Goal: Use online tool/utility: Use online tool/utility

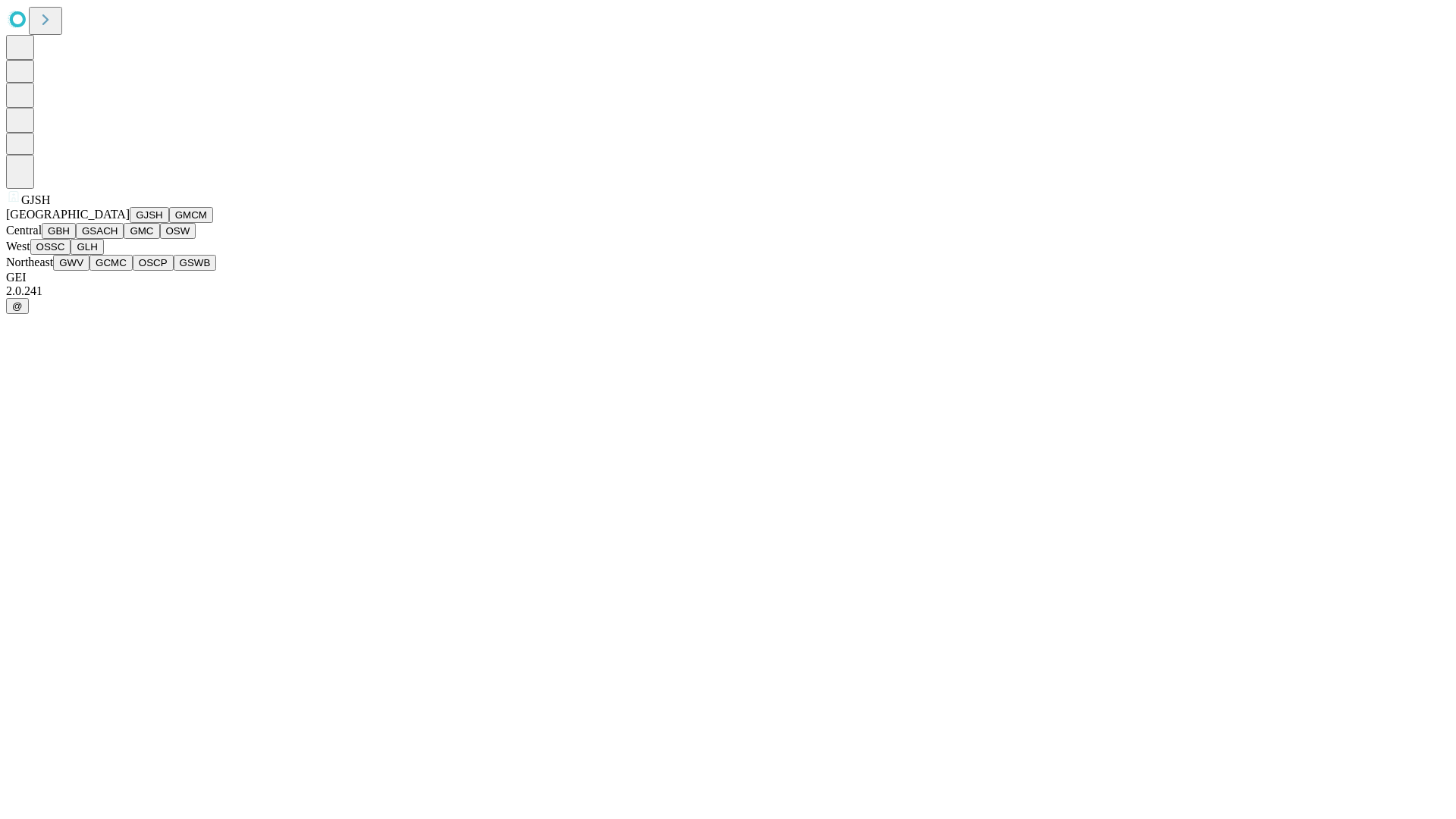
click at [130, 223] on button "GJSH" at bounding box center [149, 215] width 39 height 16
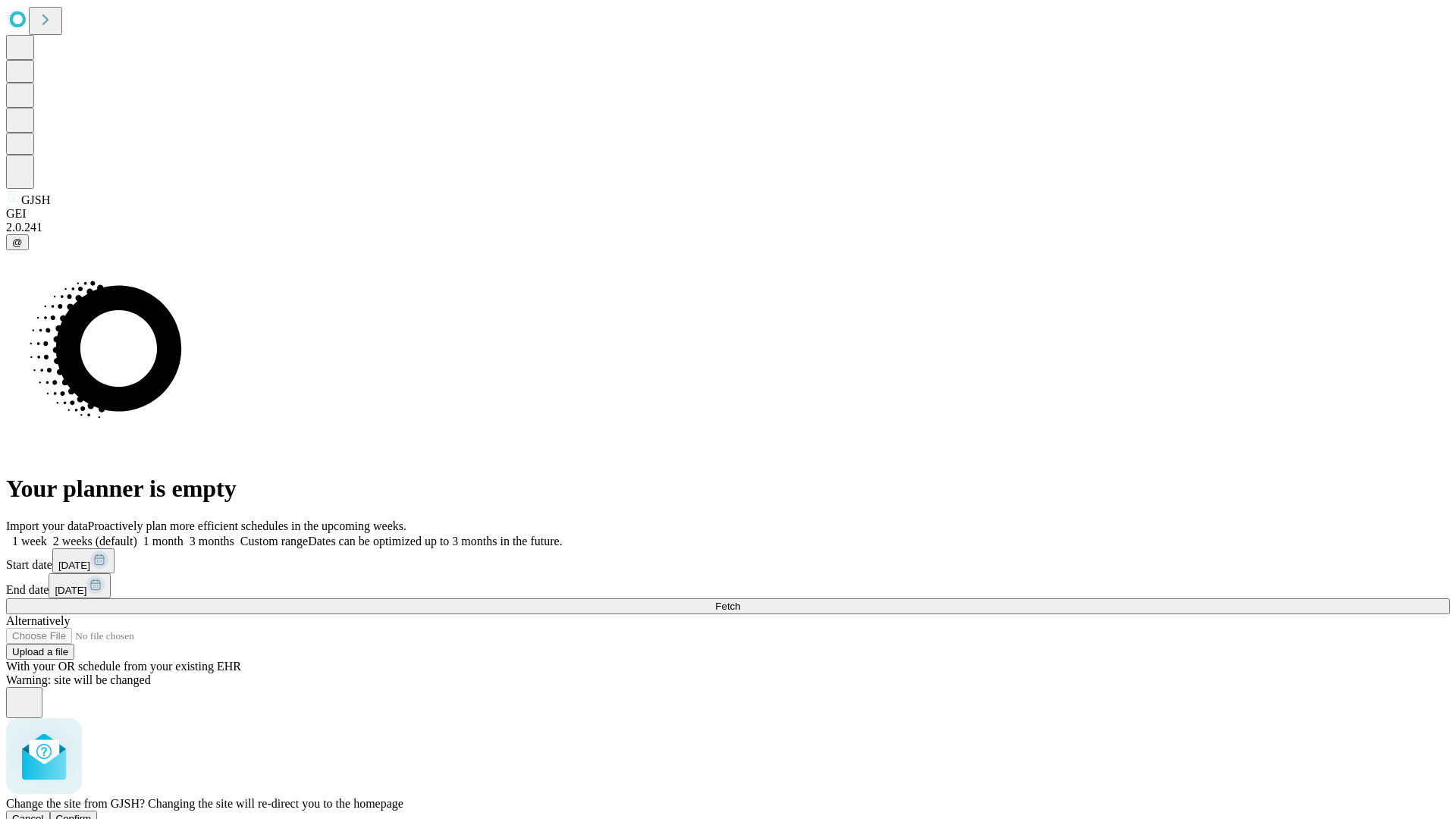
click at [92, 813] on span "Confirm" at bounding box center [74, 818] width 36 height 11
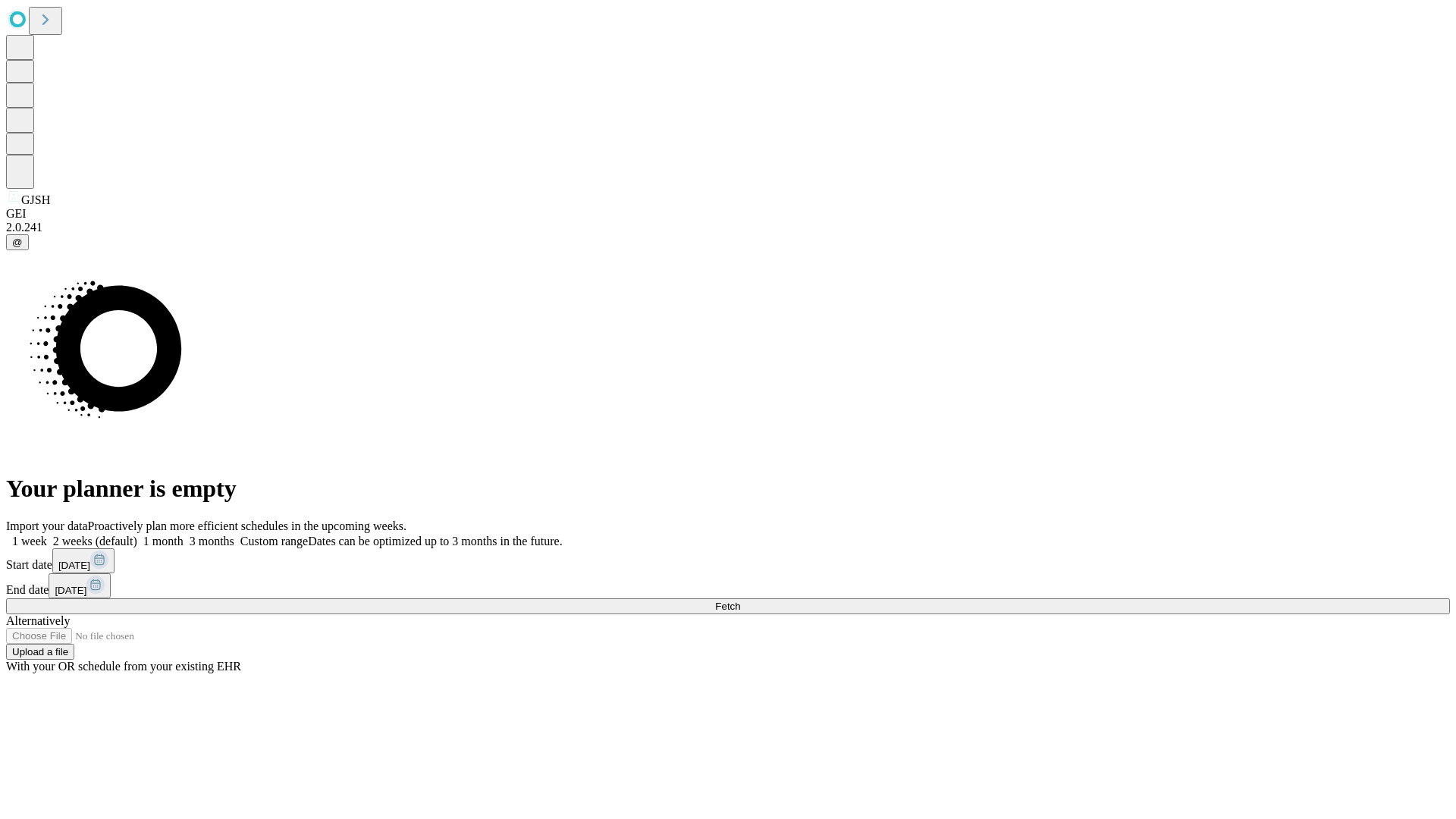
click at [47, 535] on label "1 week" at bounding box center [26, 541] width 41 height 13
click at [740, 601] on span "Fetch" at bounding box center [727, 606] width 25 height 11
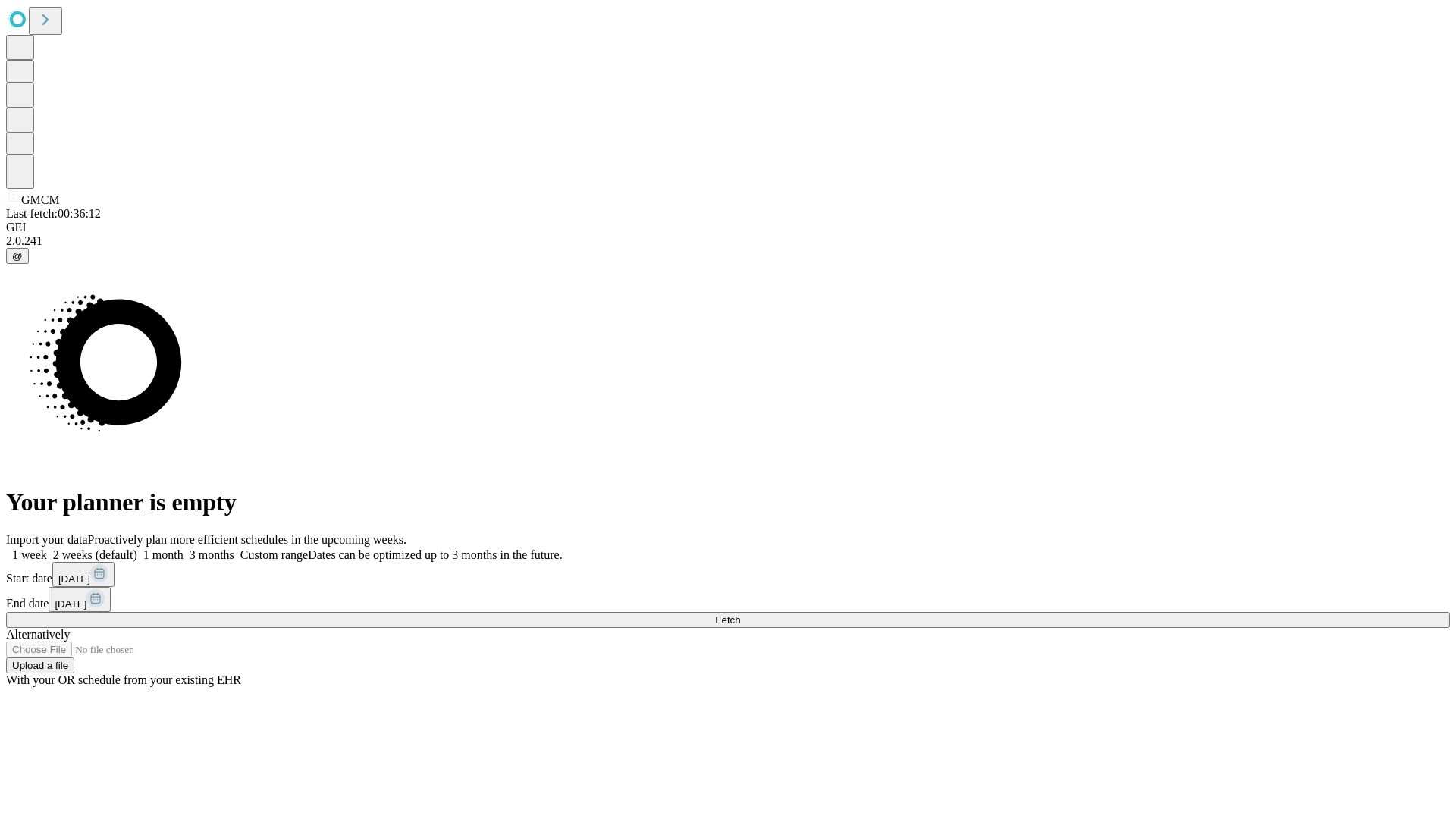
click at [47, 549] on label "1 week" at bounding box center [26, 555] width 41 height 13
click at [740, 614] on span "Fetch" at bounding box center [727, 619] width 25 height 11
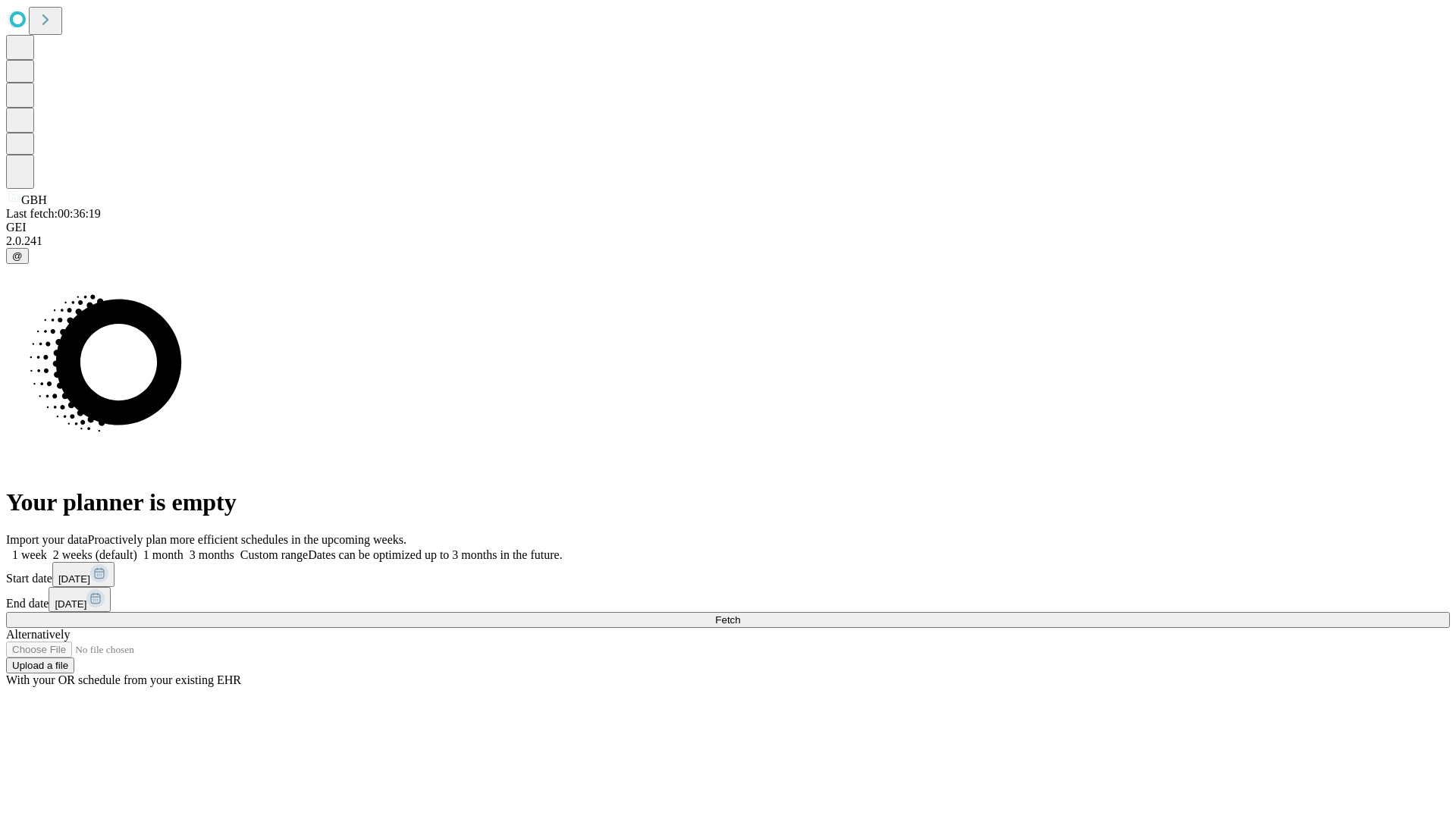
click at [740, 614] on span "Fetch" at bounding box center [727, 619] width 25 height 11
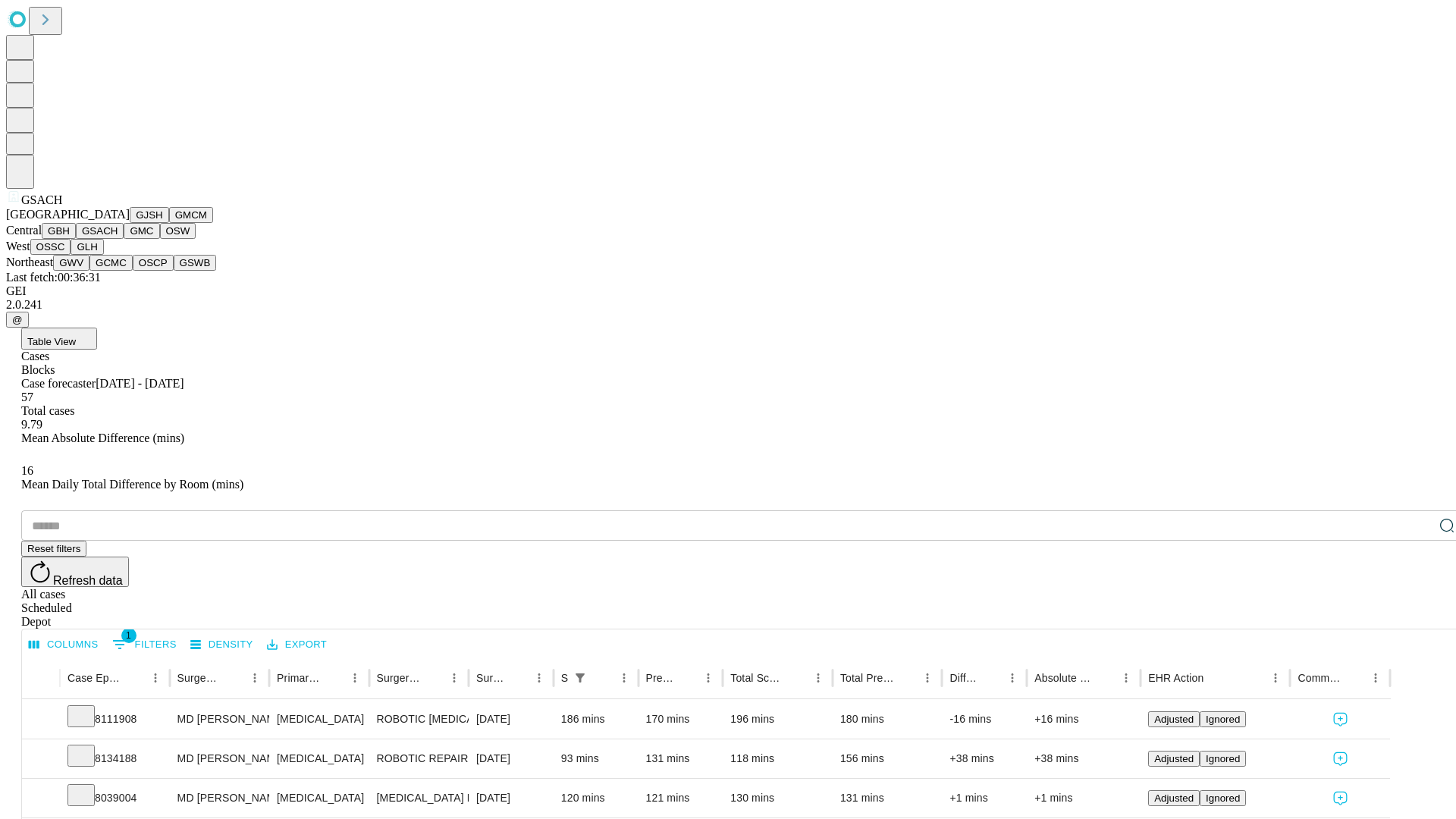
click at [124, 239] on button "GMC" at bounding box center [142, 230] width 36 height 16
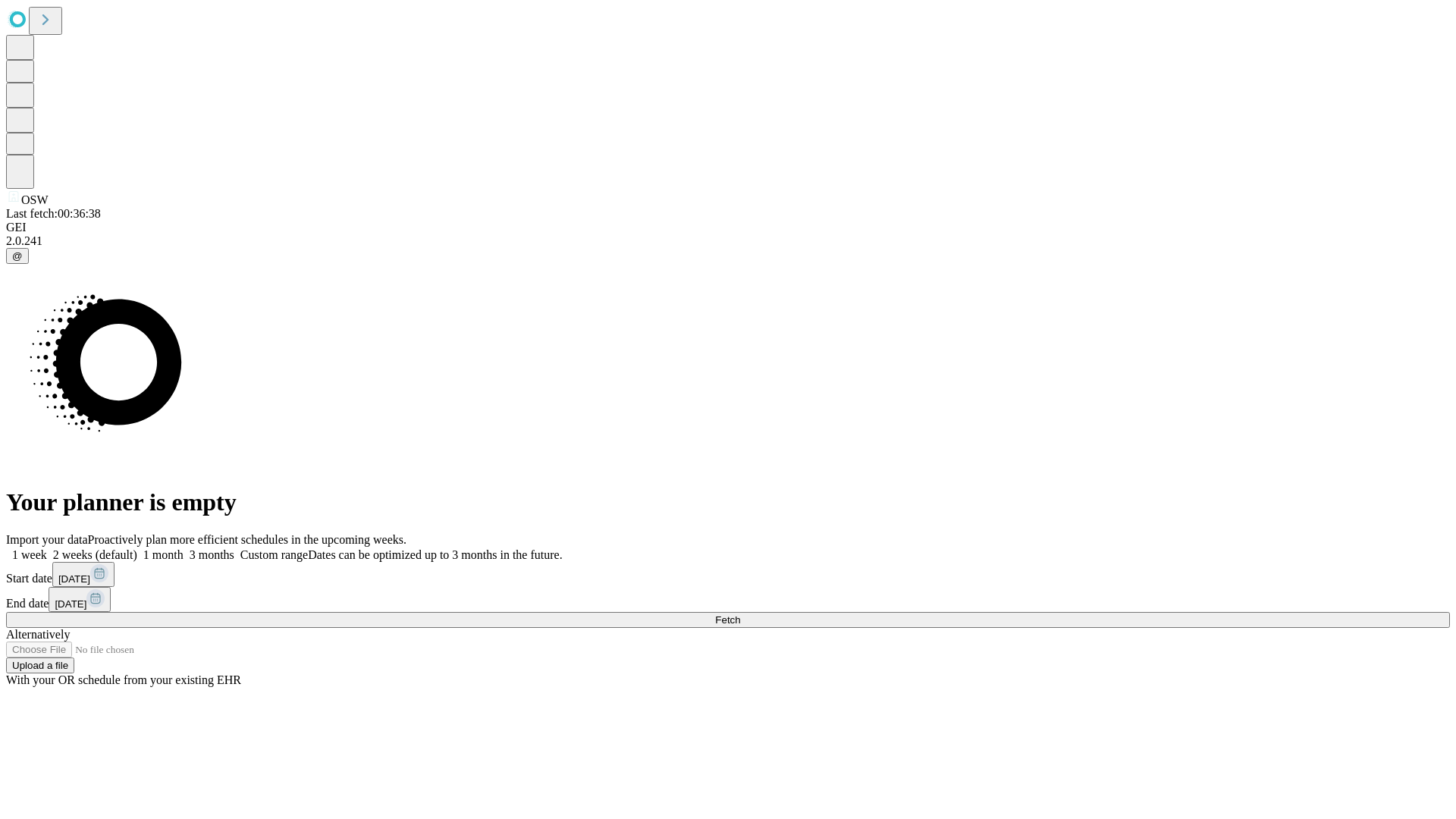
click at [47, 549] on label "1 week" at bounding box center [26, 555] width 41 height 13
click at [740, 614] on span "Fetch" at bounding box center [727, 619] width 25 height 11
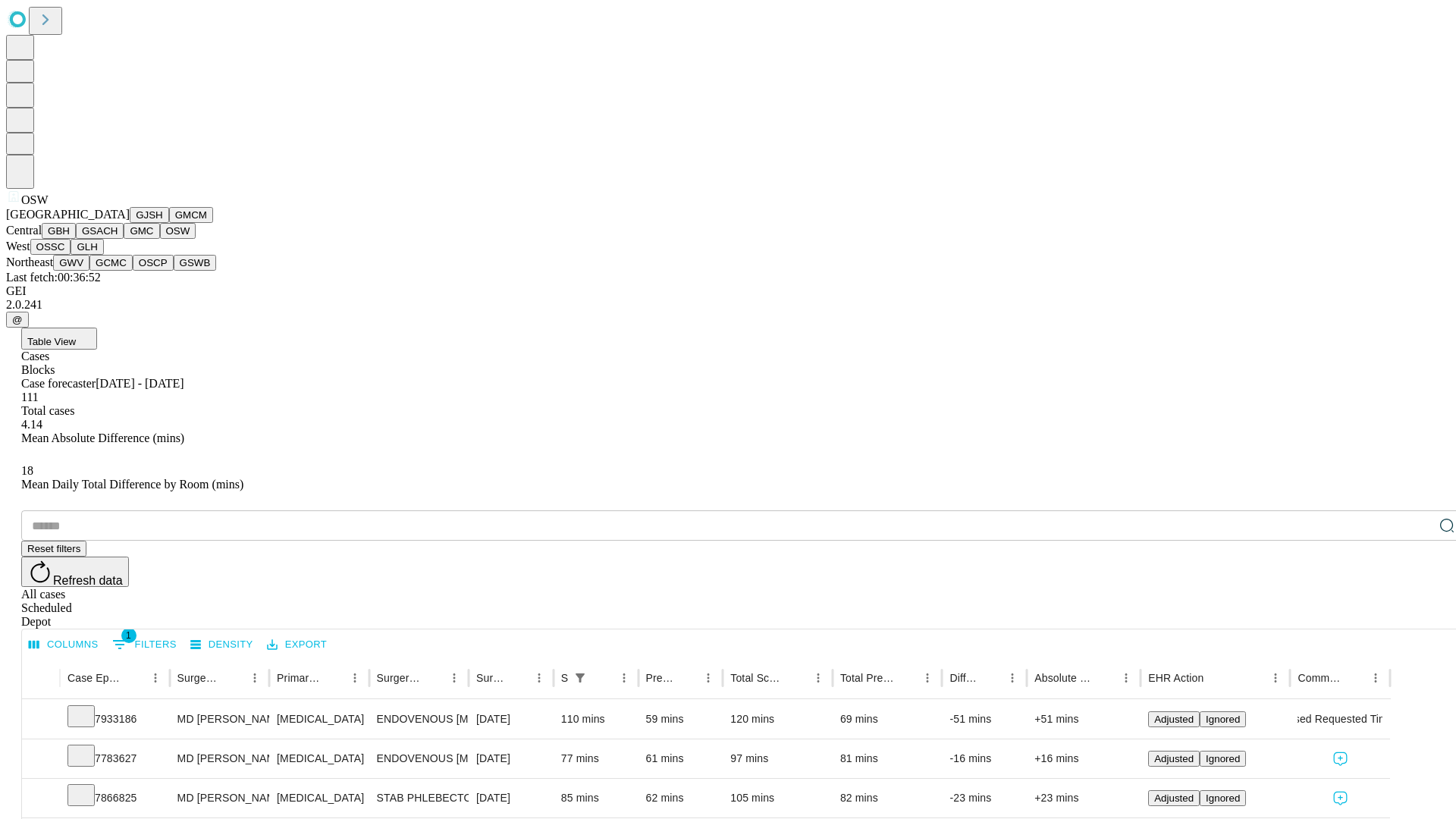
click at [72, 255] on button "OSSC" at bounding box center [51, 247] width 41 height 16
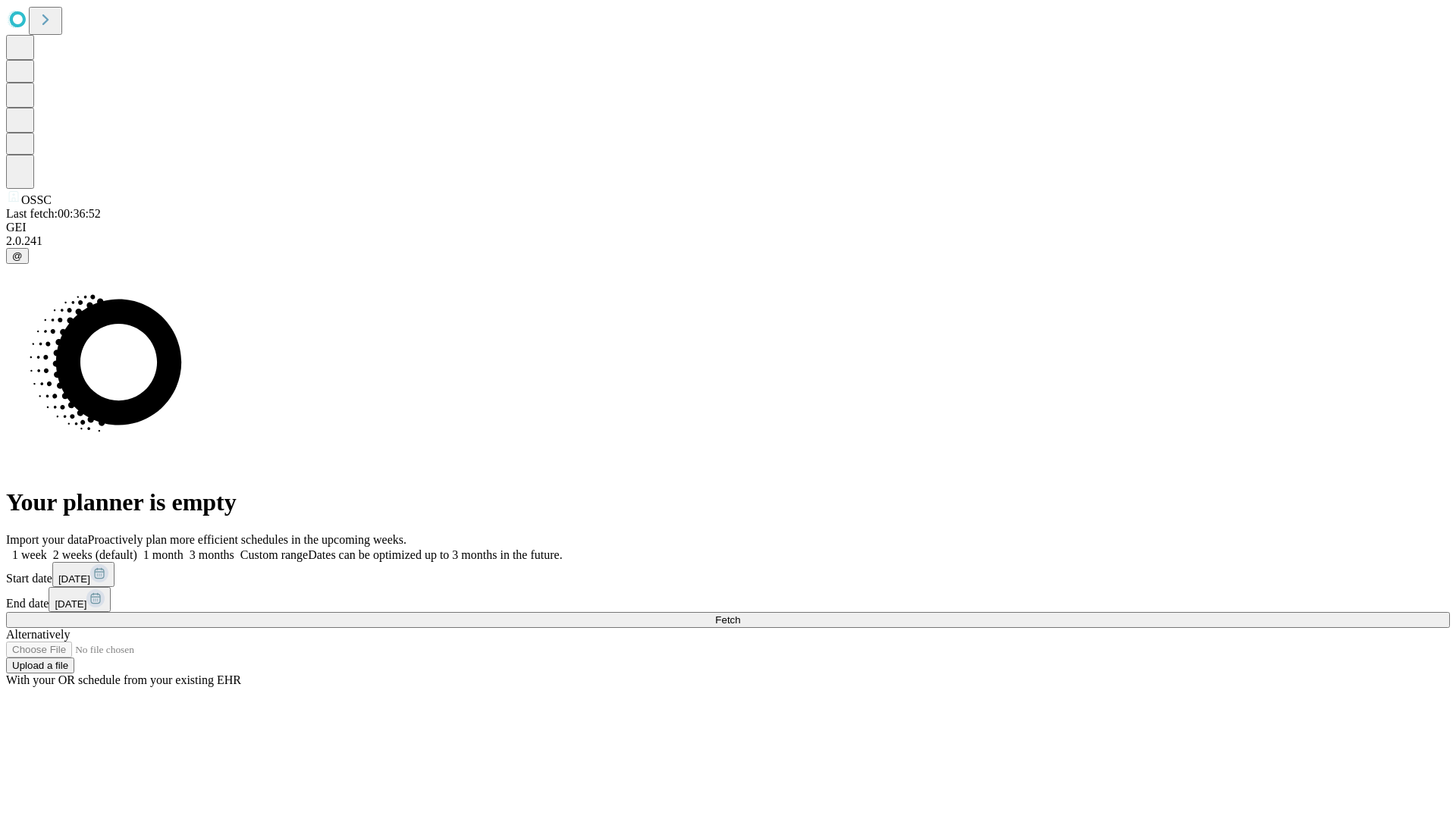
click at [740, 614] on span "Fetch" at bounding box center [727, 619] width 25 height 11
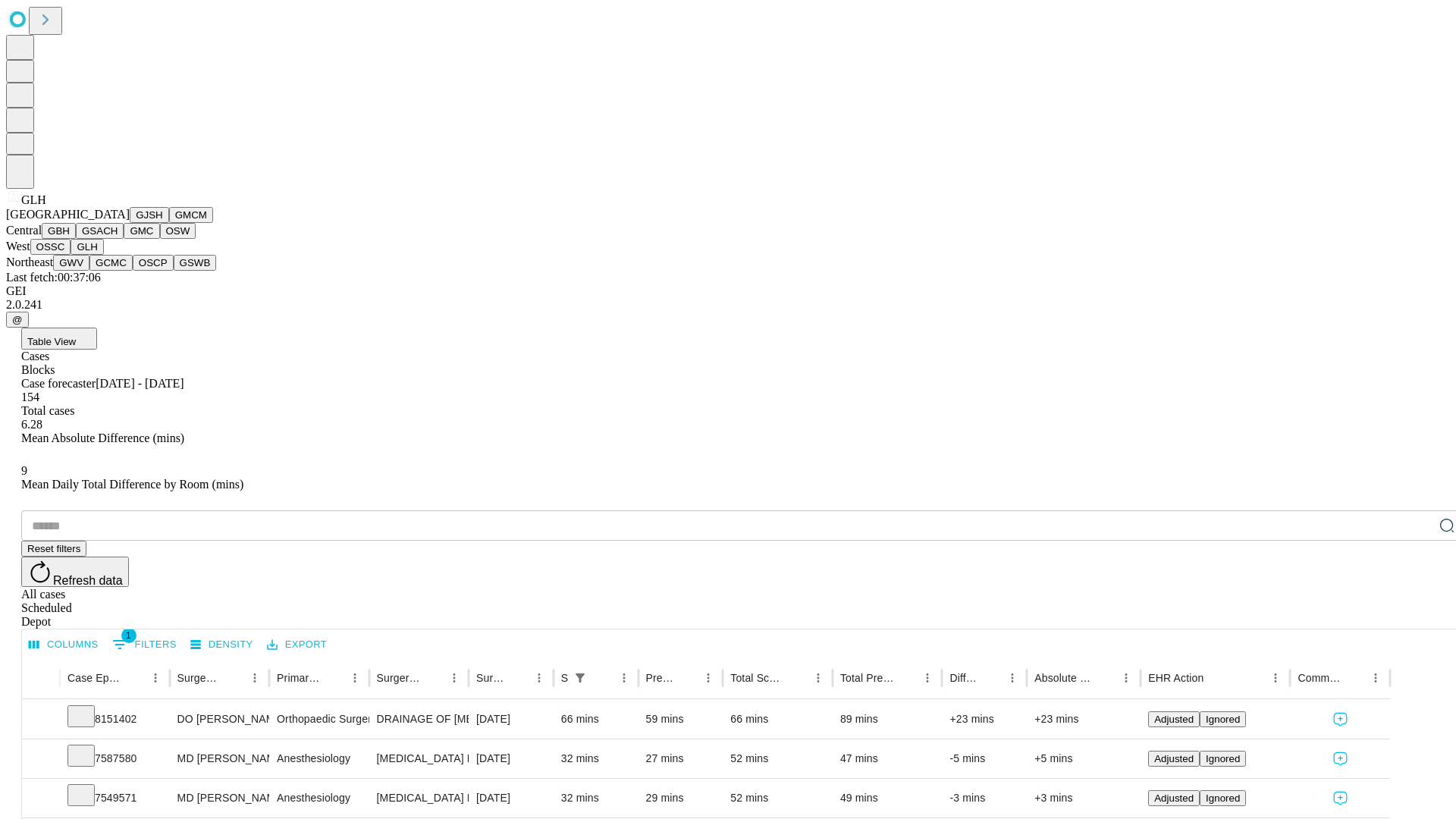
click at [90, 270] on button "GWV" at bounding box center [71, 263] width 37 height 16
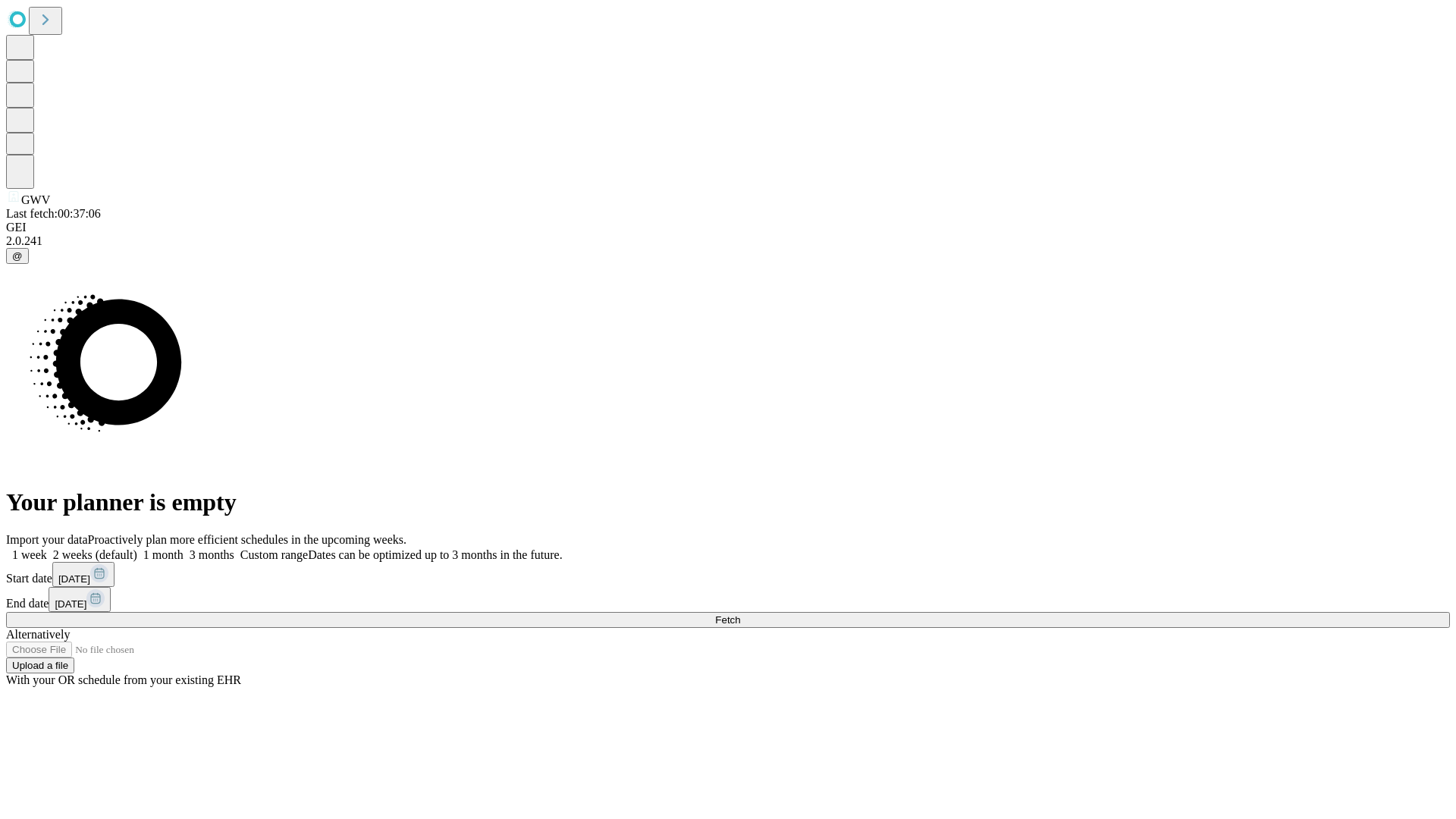
click at [47, 549] on label "1 week" at bounding box center [26, 555] width 41 height 13
click at [740, 614] on span "Fetch" at bounding box center [727, 619] width 25 height 11
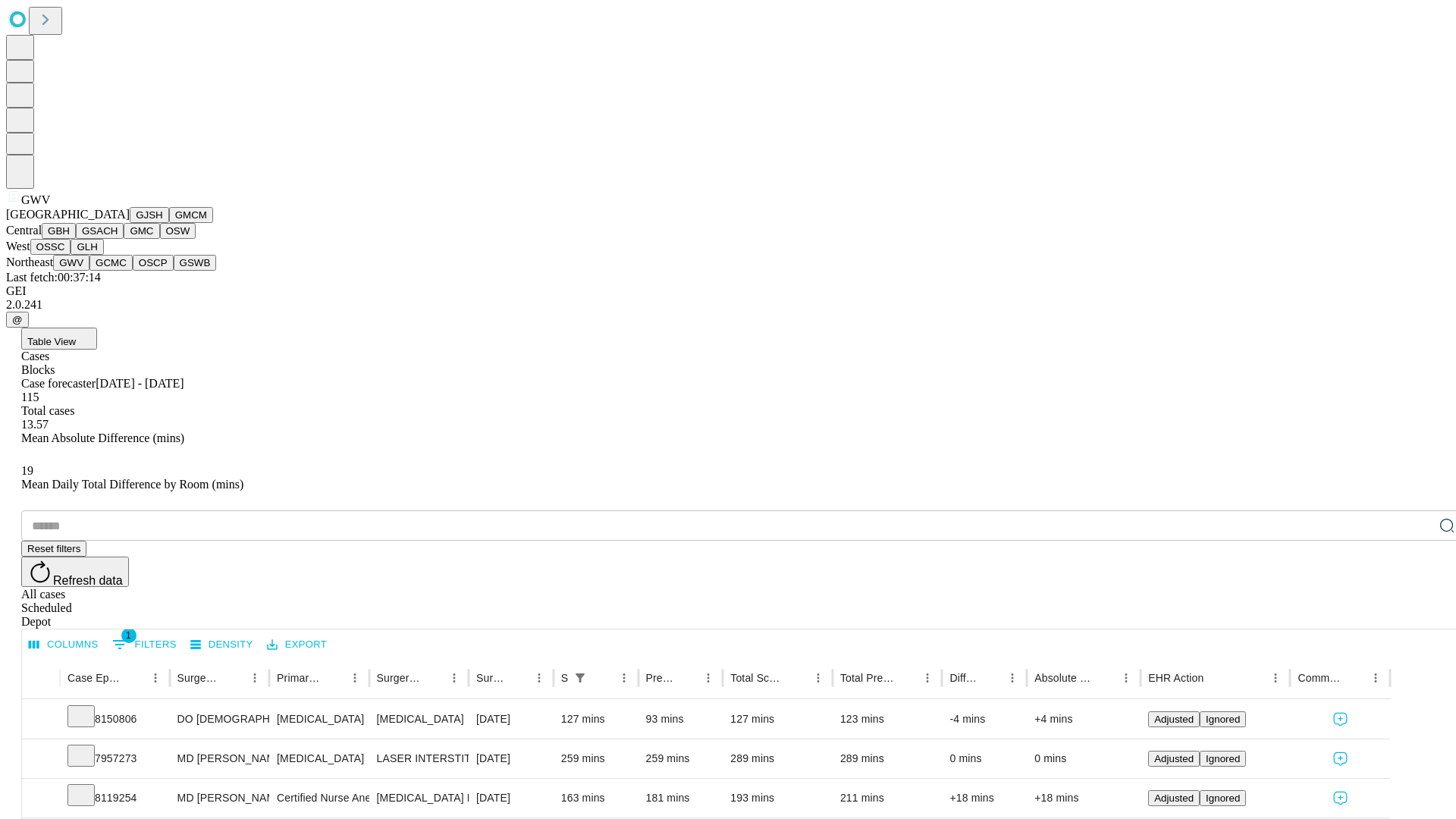
click at [118, 270] on button "GCMC" at bounding box center [111, 263] width 44 height 16
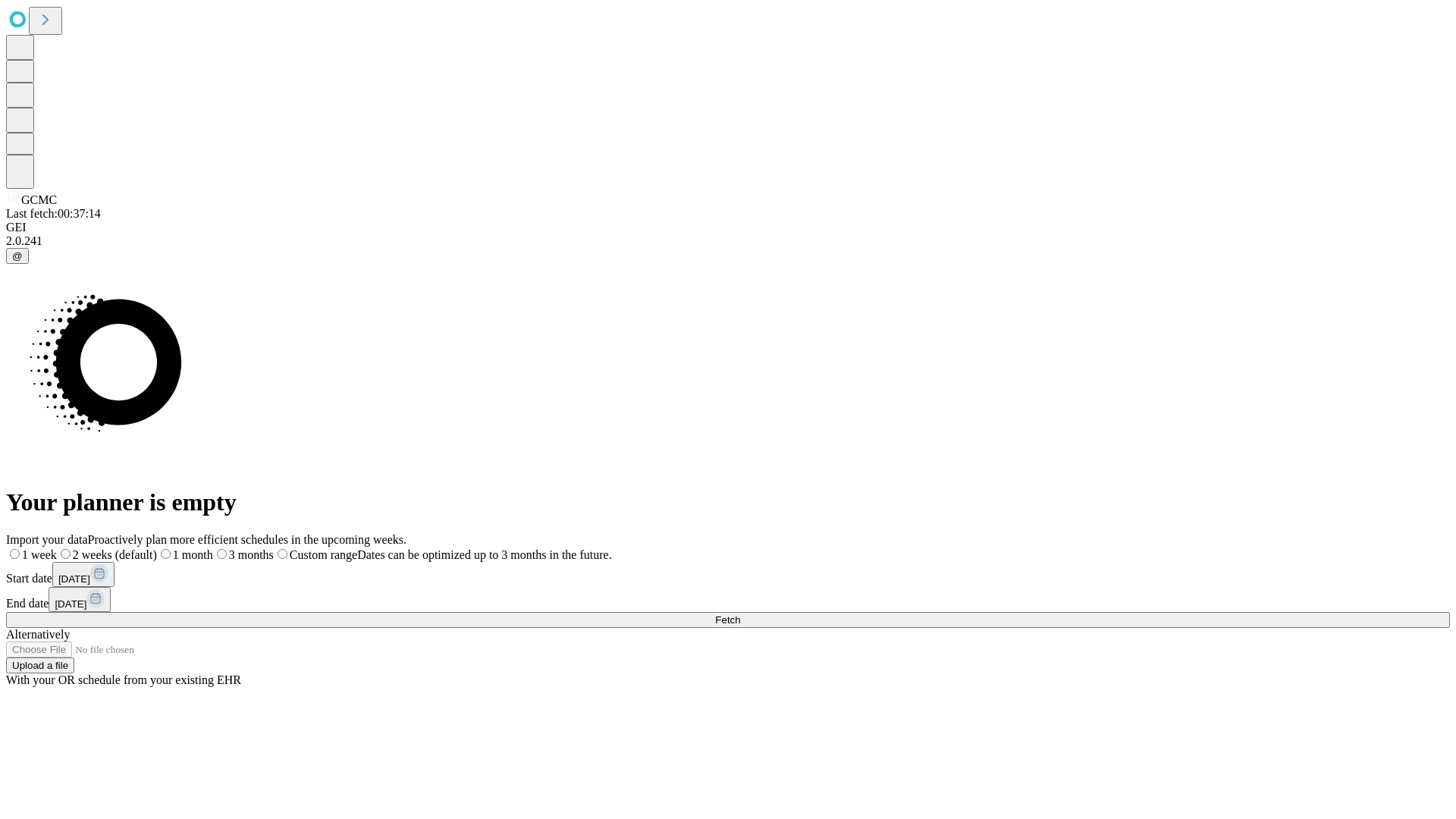
click at [57, 549] on label "1 week" at bounding box center [32, 555] width 51 height 13
click at [740, 614] on span "Fetch" at bounding box center [727, 619] width 25 height 11
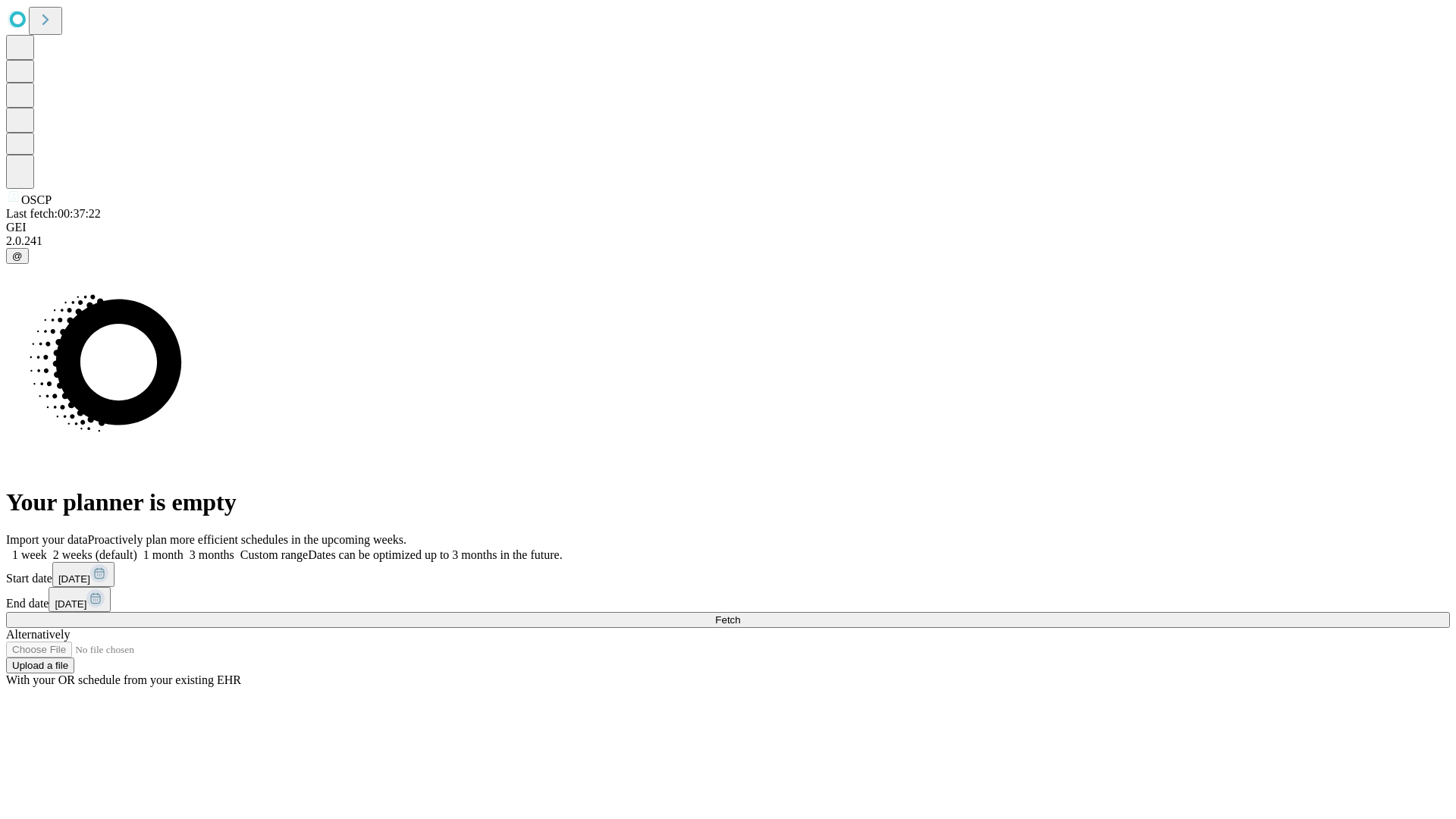
click at [47, 549] on label "1 week" at bounding box center [26, 555] width 41 height 13
click at [740, 614] on span "Fetch" at bounding box center [727, 619] width 25 height 11
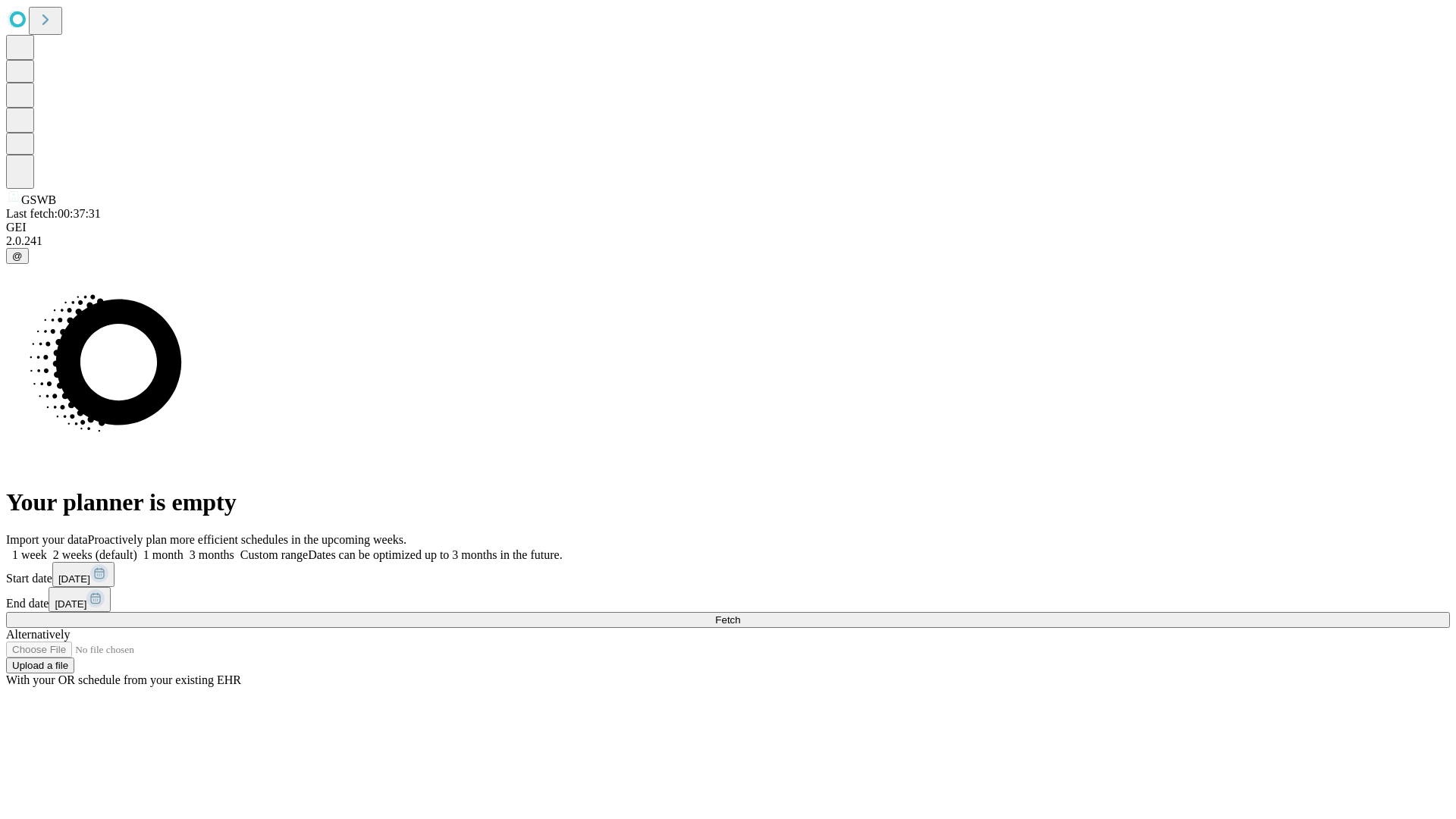
click at [47, 549] on label "1 week" at bounding box center [26, 555] width 41 height 13
click at [740, 614] on span "Fetch" at bounding box center [727, 619] width 25 height 11
